Goal: Navigation & Orientation: Find specific page/section

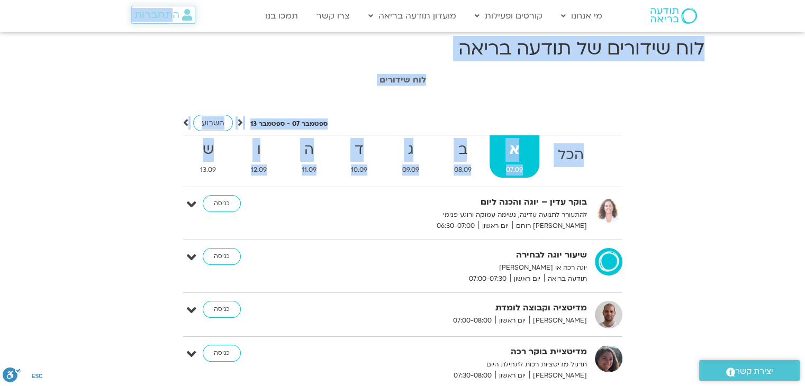
drag, startPoint x: 0, startPoint y: 0, endPoint x: 170, endPoint y: 8, distance: 170.0
click at [170, 9] on span "התחברות" at bounding box center [156, 15] width 45 height 12
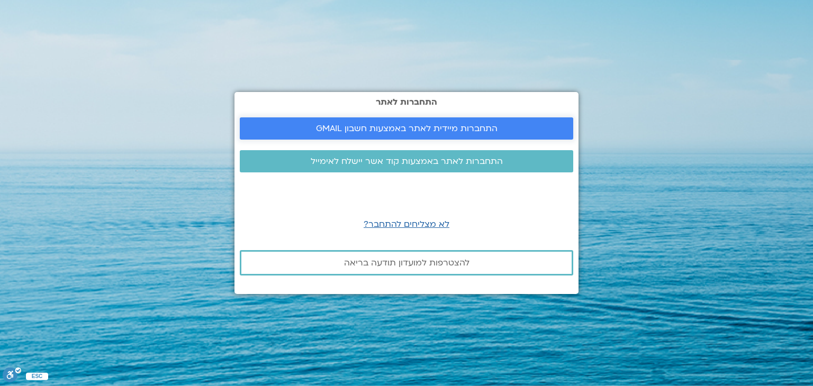
click at [294, 130] on span "התחברות מיידית לאתר באמצעות חשבון GMAIL" at bounding box center [406, 129] width 308 height 10
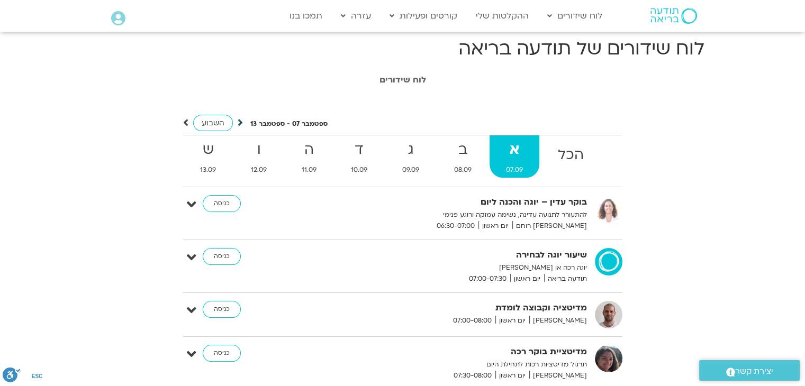
click at [238, 125] on icon at bounding box center [240, 122] width 5 height 11
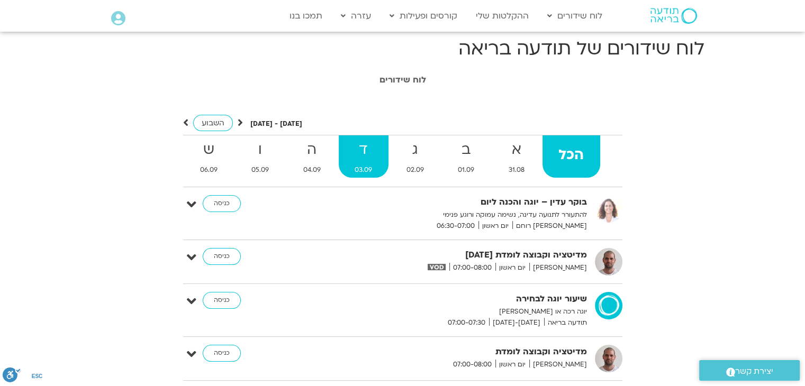
click at [347, 157] on strong "ד" at bounding box center [364, 150] width 50 height 24
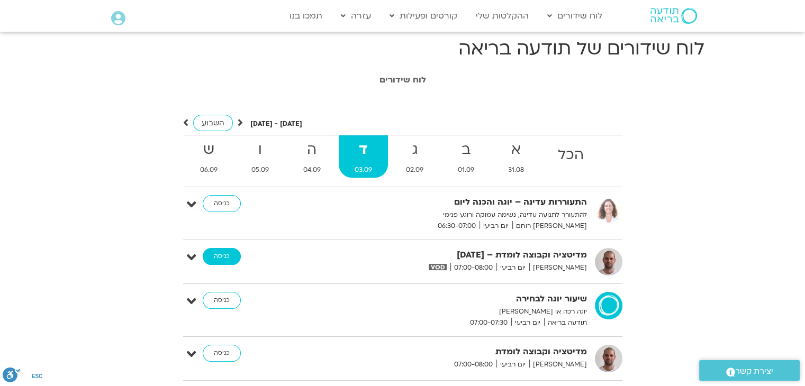
click at [211, 261] on link "כניסה" at bounding box center [222, 256] width 38 height 17
